Goal: Find specific page/section: Find specific page/section

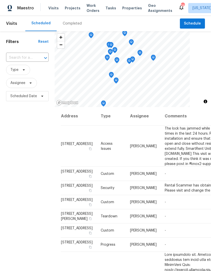
click at [72, 3] on div "Visits Projects Work Orders Tasks Properties Geo Assignments" at bounding box center [113, 8] width 130 height 10
click at [68, 10] on span "Projects" at bounding box center [73, 8] width 16 height 5
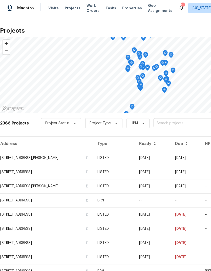
click at [171, 121] on input "text" at bounding box center [182, 123] width 58 height 8
type input "boat"
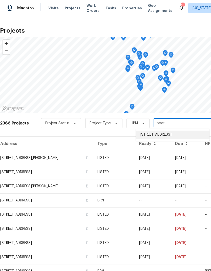
click at [163, 136] on li "[STREET_ADDRESS]" at bounding box center [173, 134] width 74 height 8
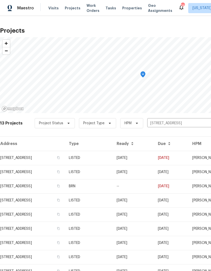
click at [40, 160] on td "[STREET_ADDRESS]" at bounding box center [32, 158] width 65 height 14
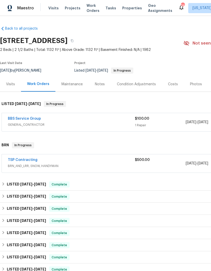
click at [27, 119] on link "BBS Service Group" at bounding box center [24, 119] width 33 height 4
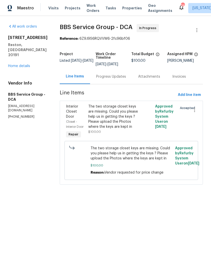
click at [100, 79] on div "Progress Updates" at bounding box center [111, 76] width 30 height 5
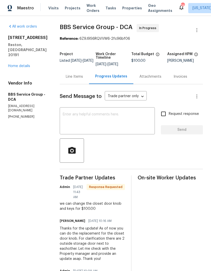
click at [21, 67] on link "Home details" at bounding box center [19, 66] width 22 height 4
